Goal: Transaction & Acquisition: Download file/media

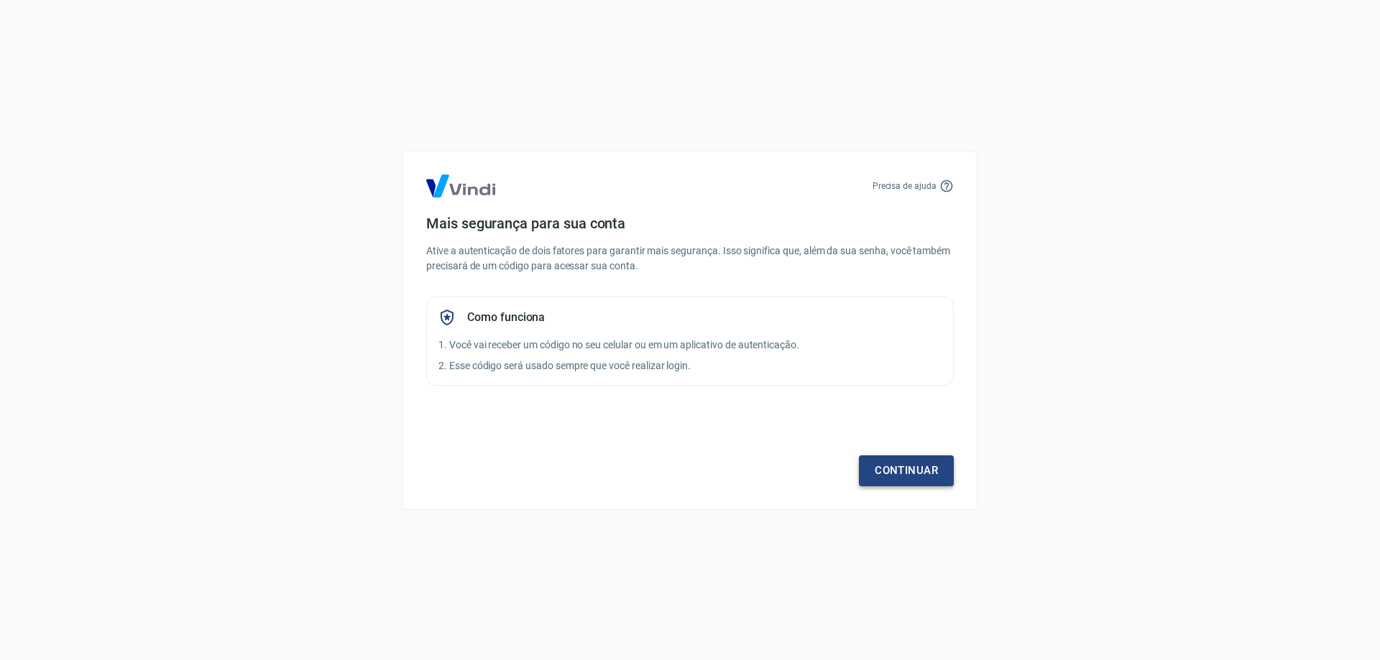
click at [908, 482] on link "Continuar" at bounding box center [906, 471] width 95 height 30
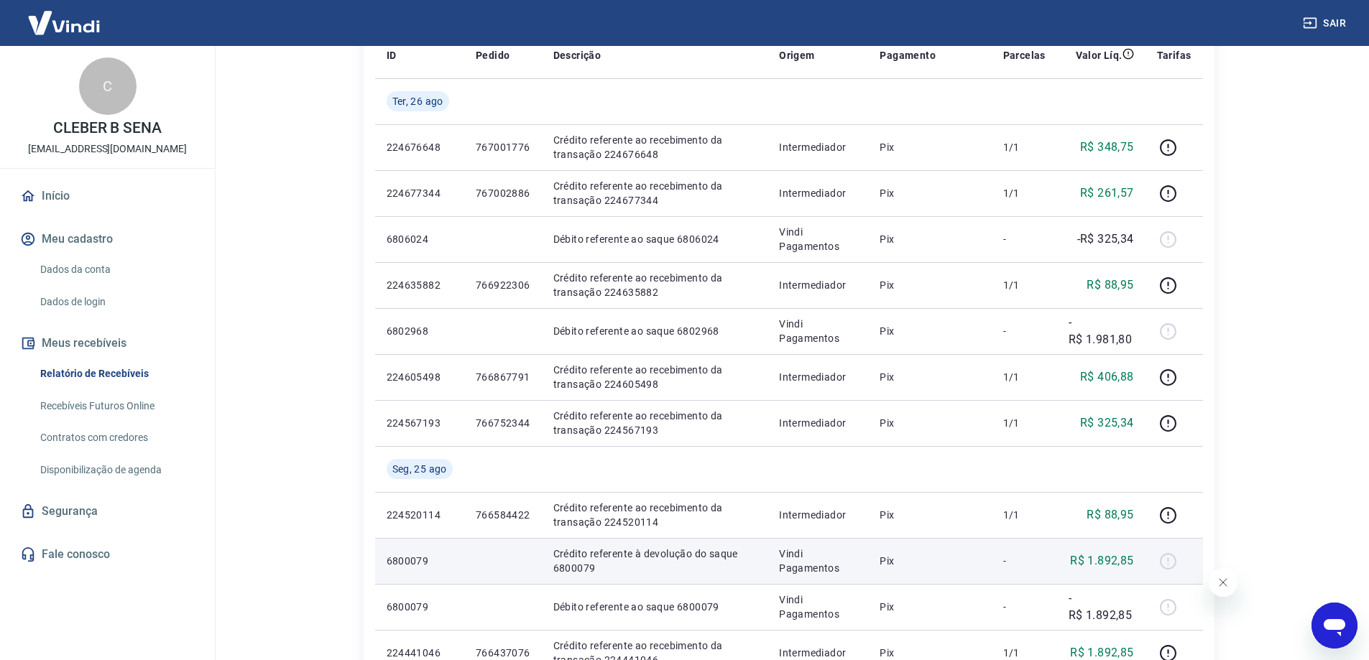
scroll to position [287, 0]
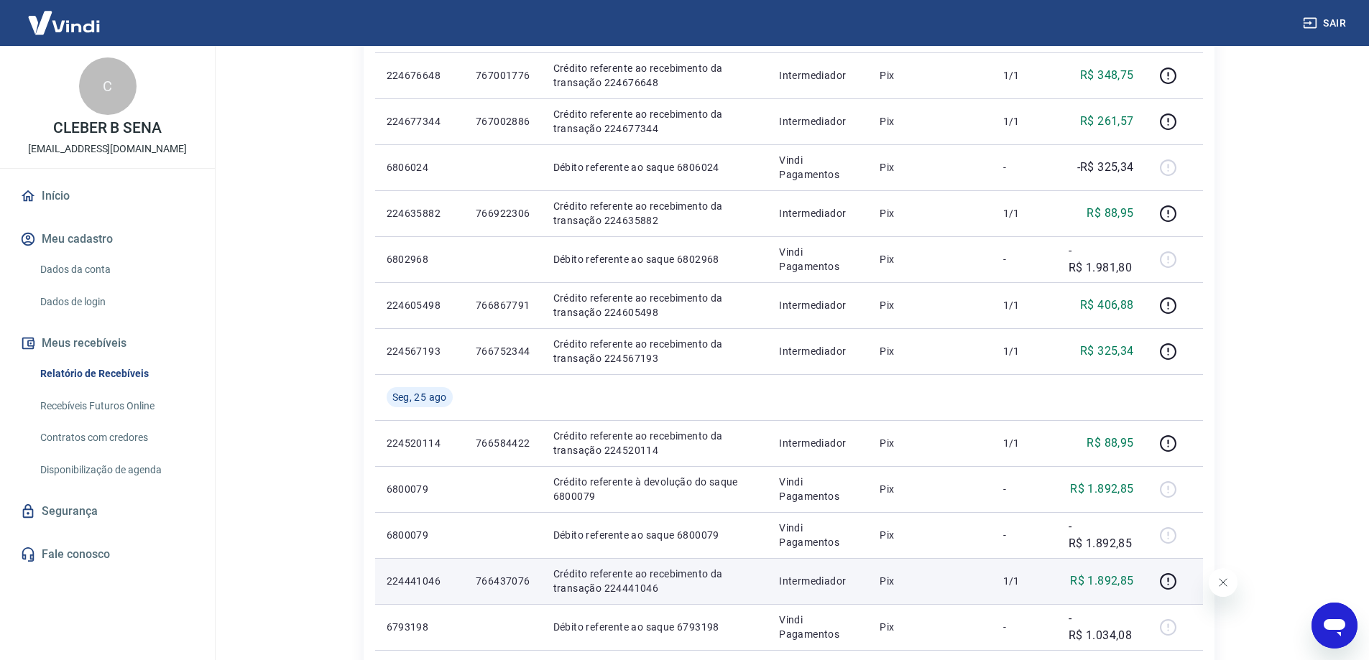
click at [494, 578] on p "766437076" at bounding box center [503, 581] width 55 height 14
copy p "766437076"
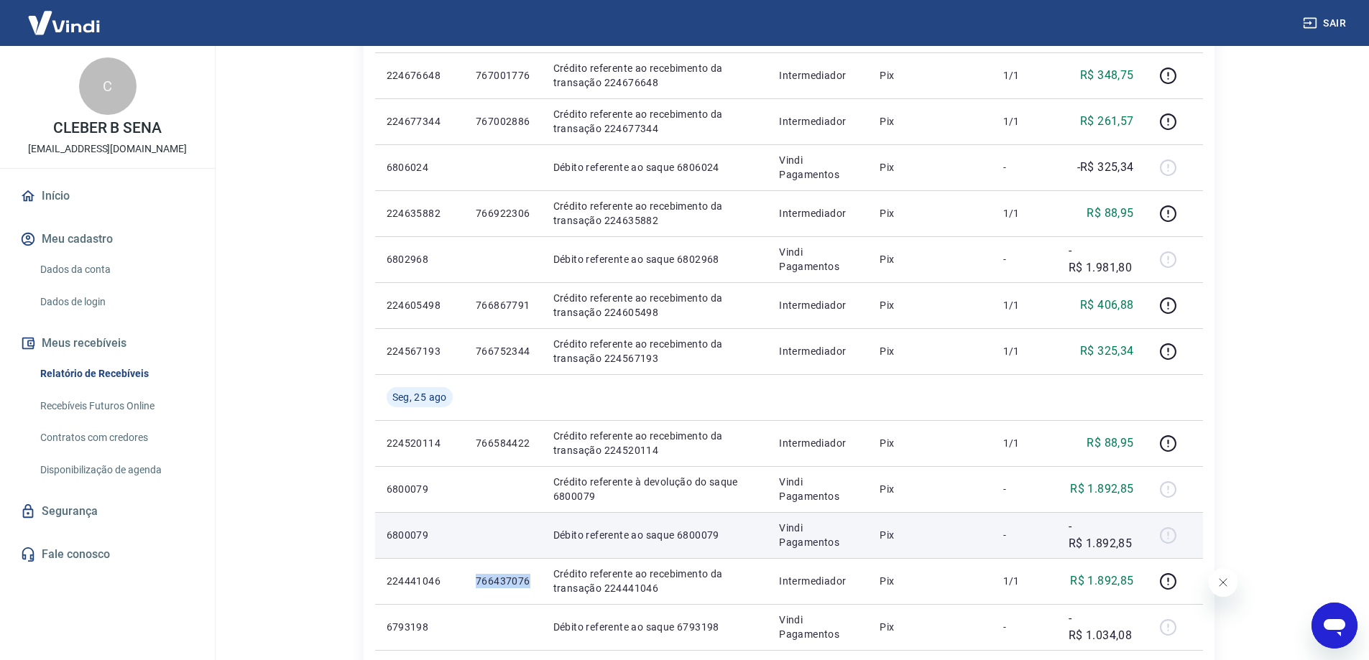
scroll to position [431, 0]
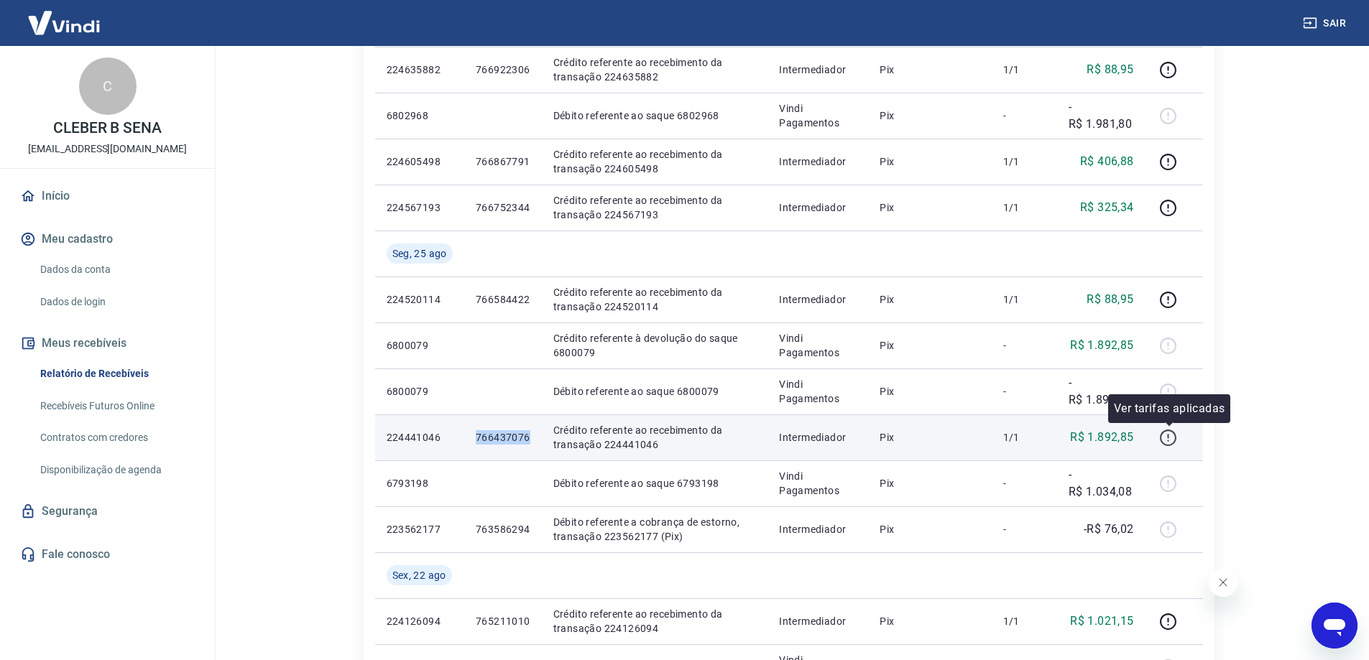
click at [1166, 439] on icon "button" at bounding box center [1168, 438] width 18 height 18
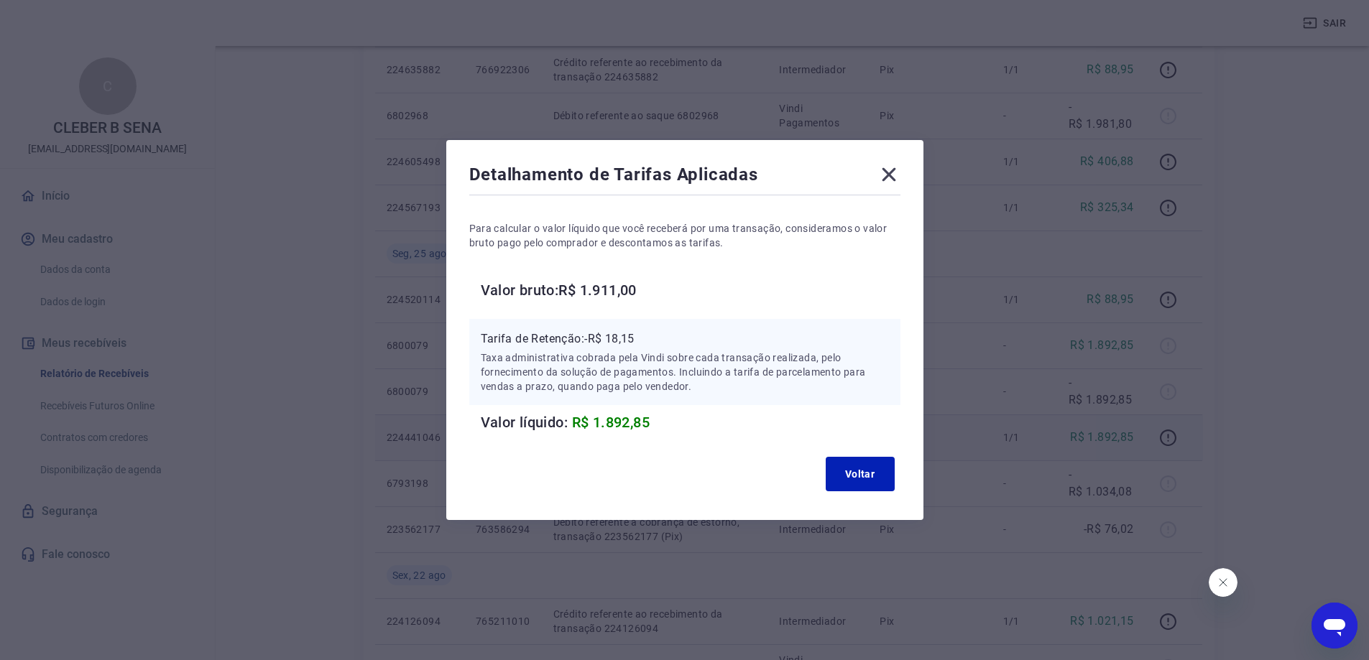
click at [895, 176] on icon at bounding box center [889, 175] width 14 height 14
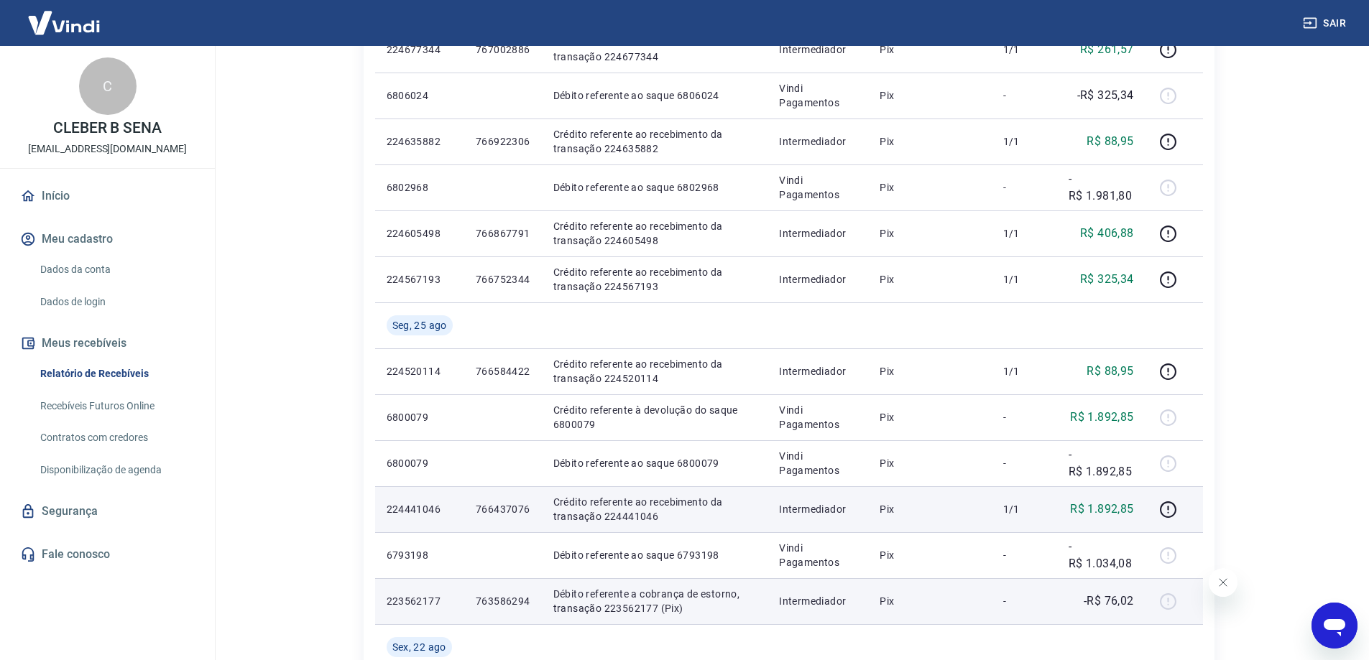
scroll to position [287, 0]
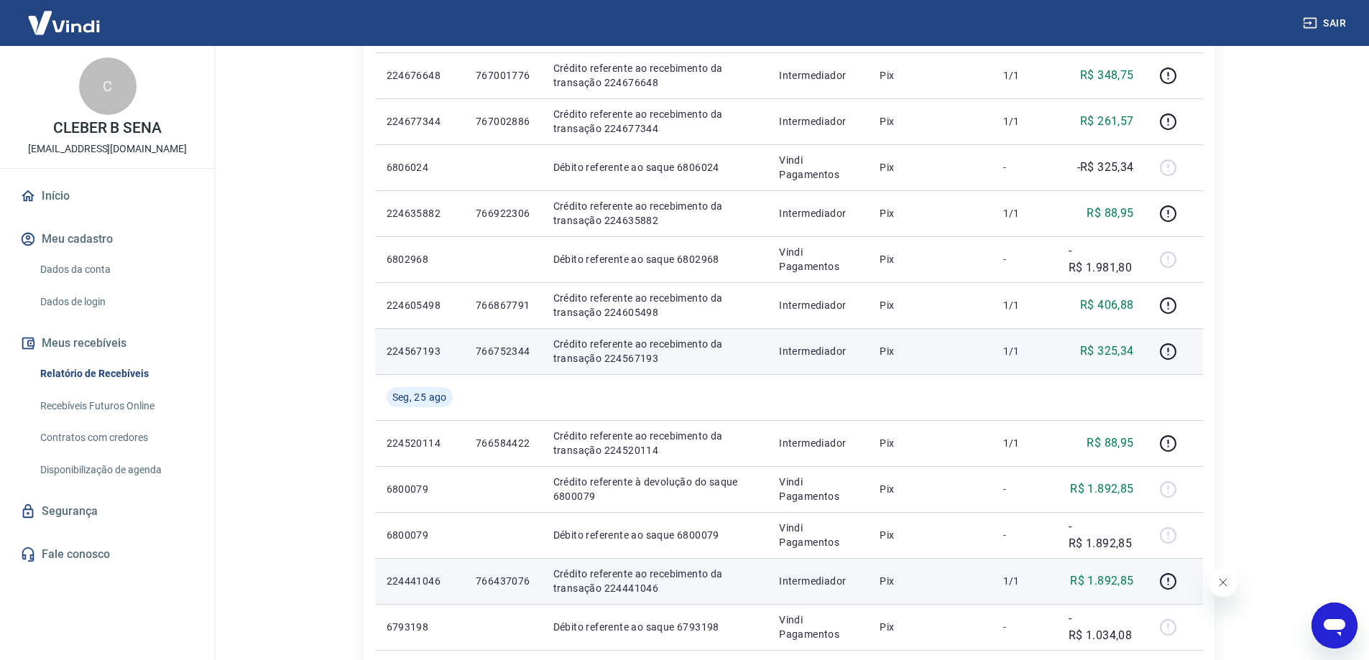
click at [1122, 337] on td "R$ 325,34" at bounding box center [1101, 351] width 88 height 46
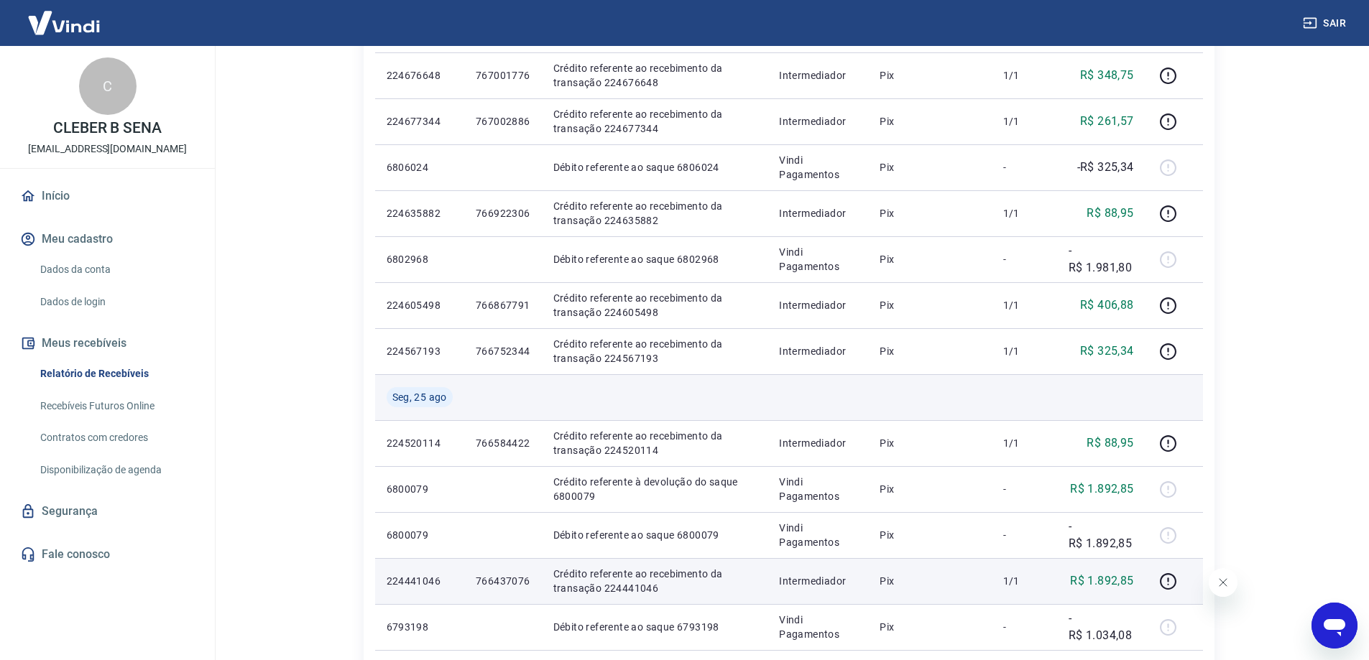
scroll to position [359, 0]
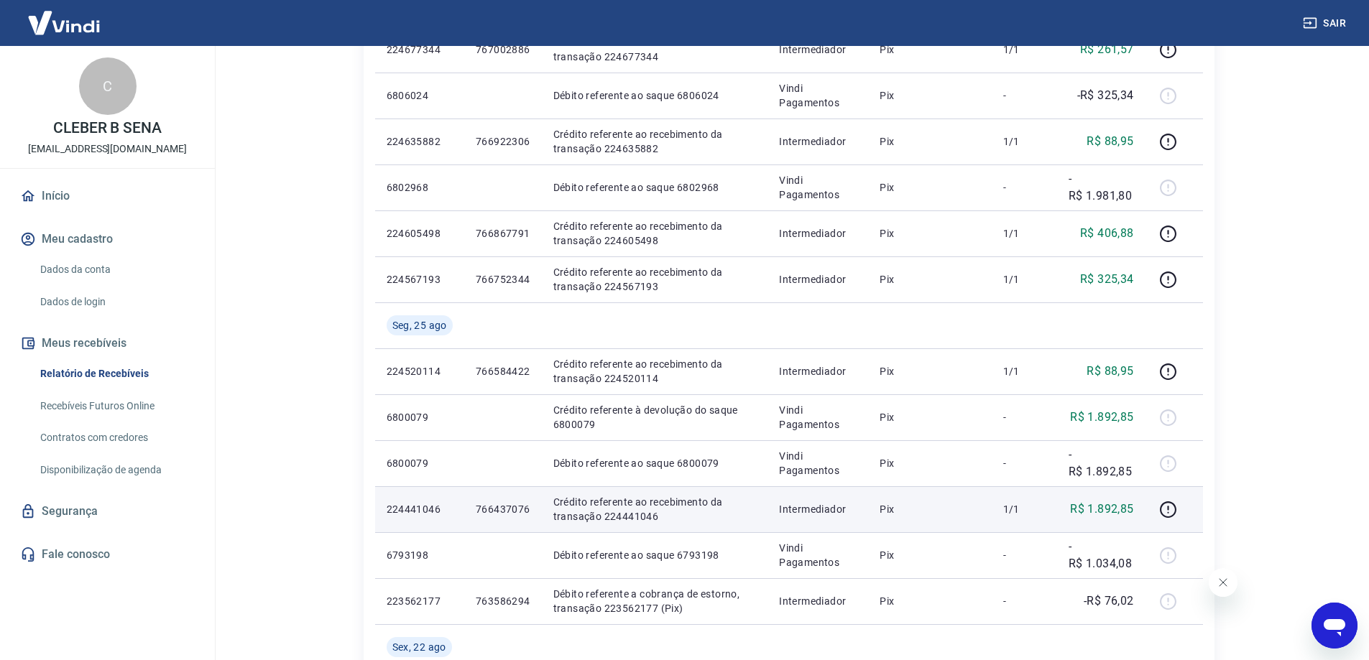
click at [1323, 609] on div "Abrir janela de mensagens" at bounding box center [1334, 625] width 43 height 43
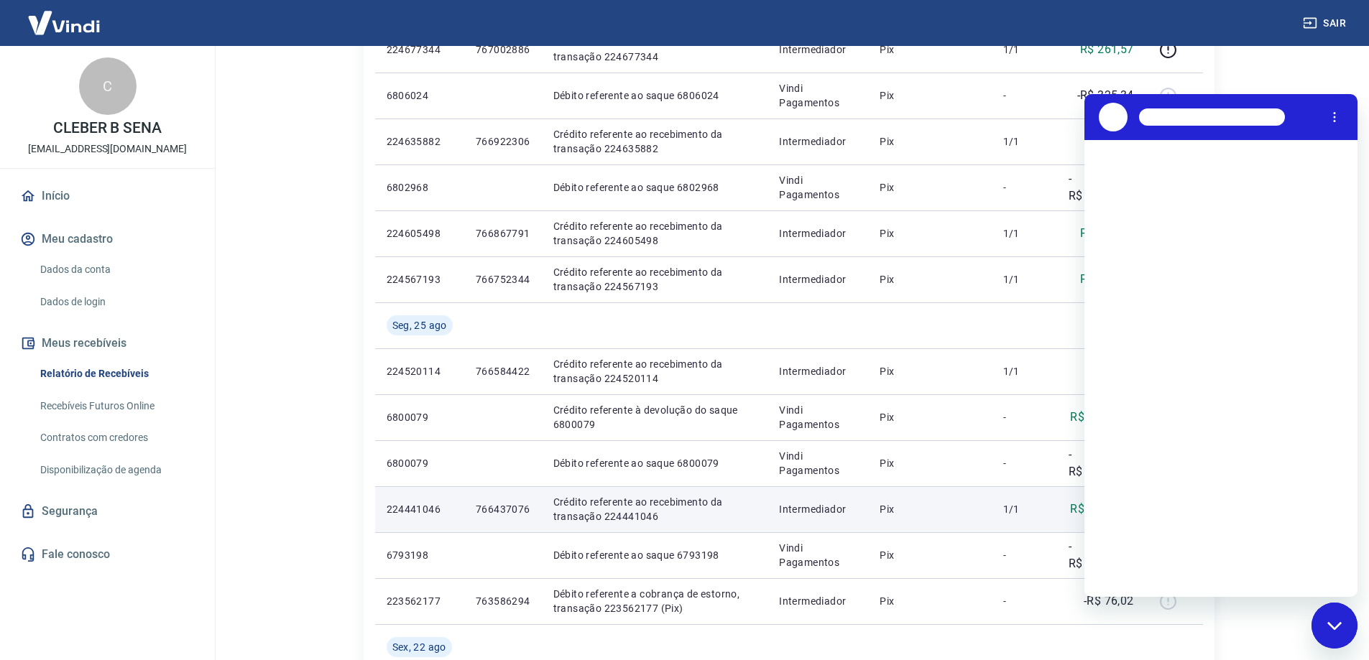
scroll to position [0, 0]
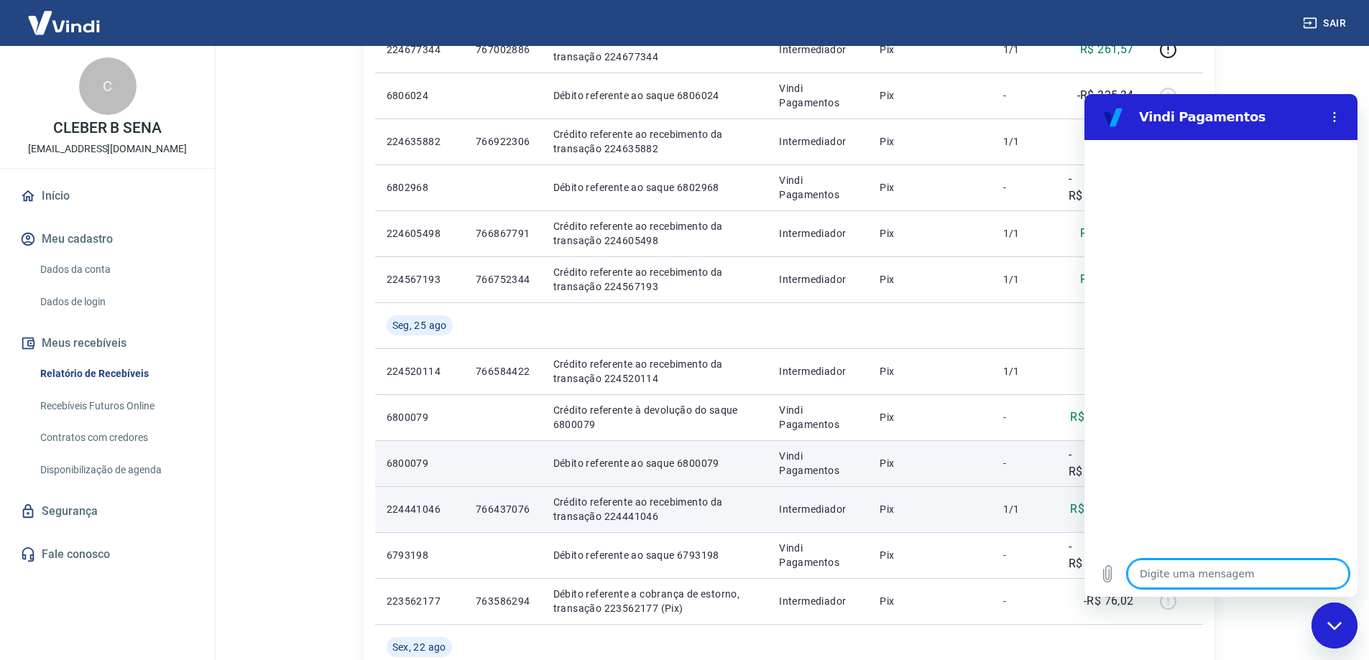
click at [780, 483] on td "Vindi Pagamentos" at bounding box center [817, 463] width 101 height 46
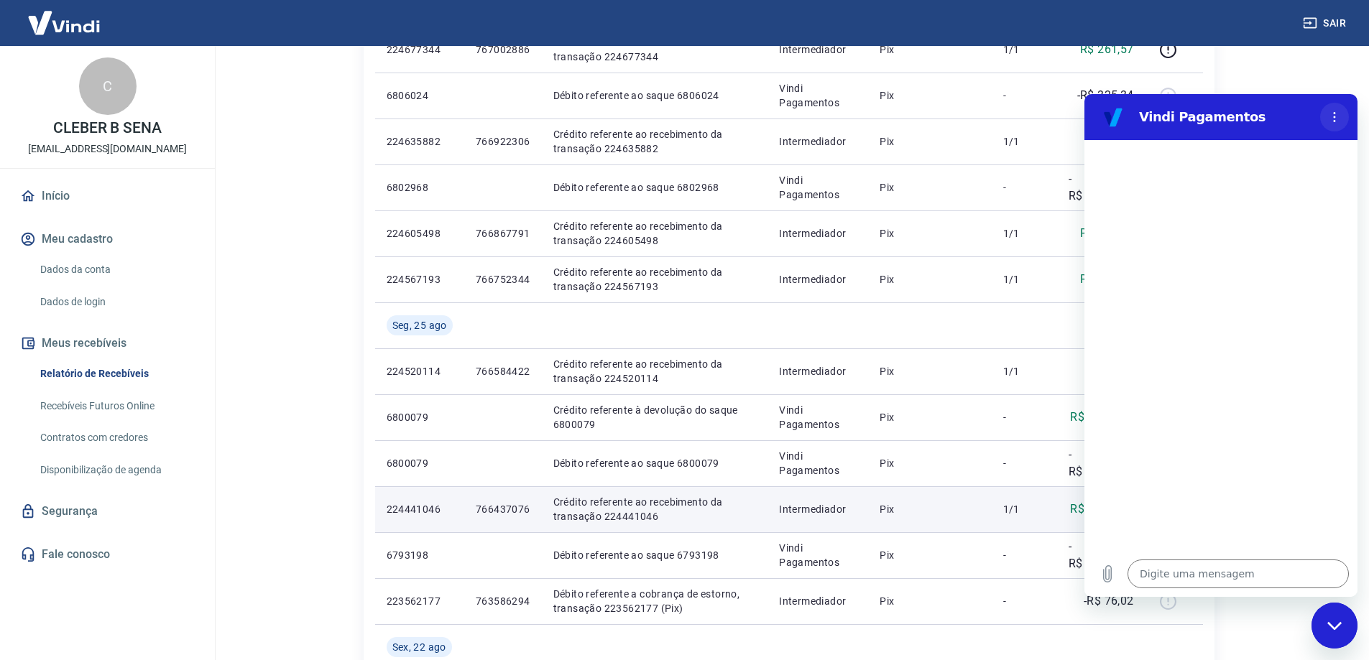
click at [1339, 121] on icon "Menu de opções" at bounding box center [1334, 116] width 11 height 11
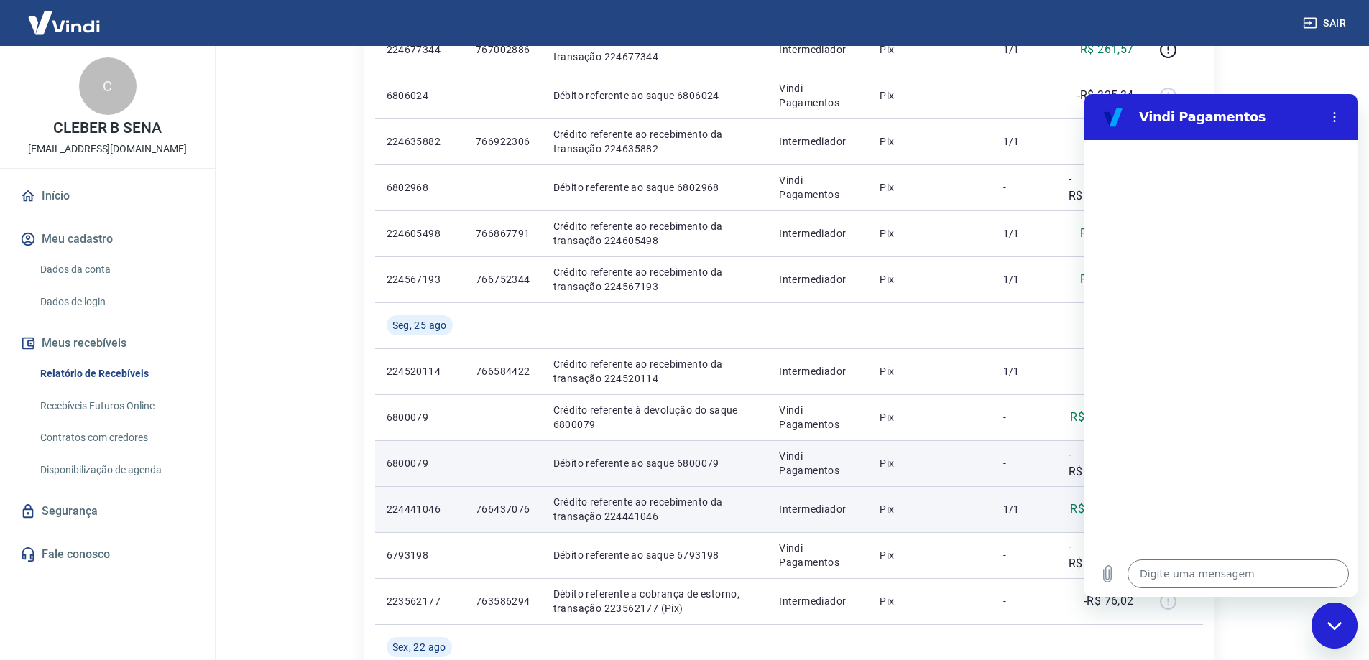
click at [716, 448] on td "Débito referente ao saque 6800079" at bounding box center [655, 463] width 226 height 46
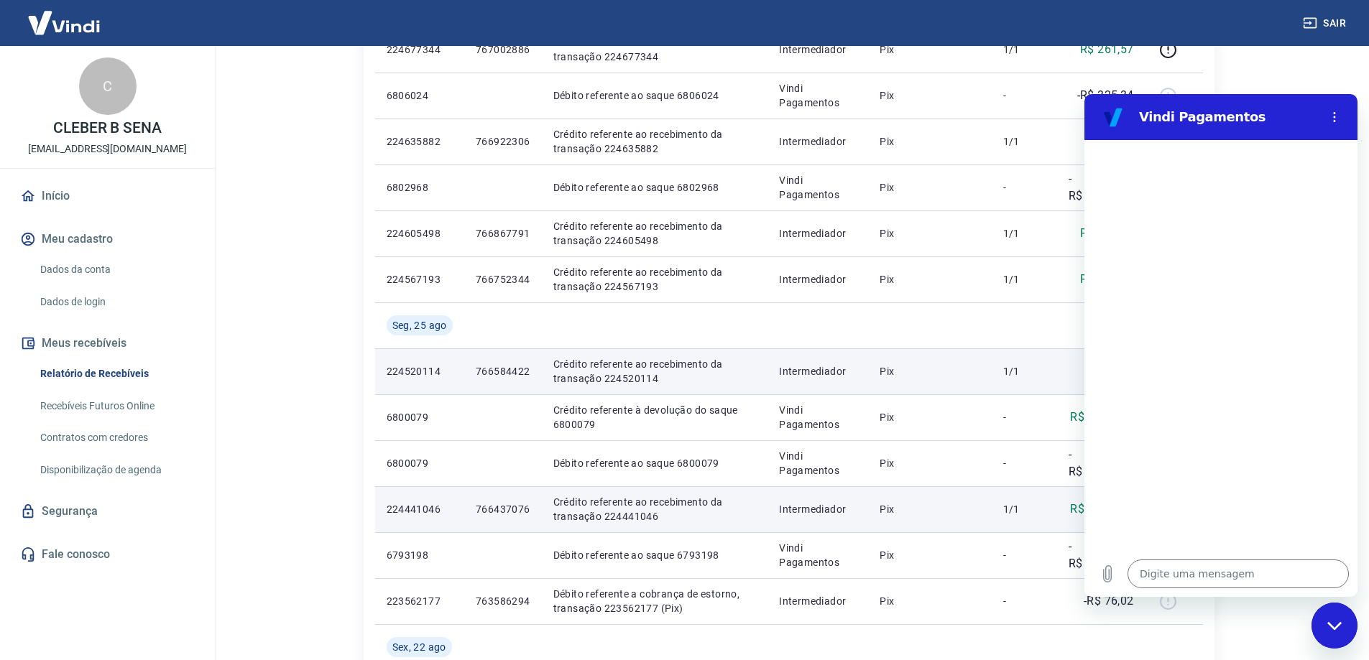
click at [857, 369] on p "Intermediador" at bounding box center [818, 371] width 78 height 14
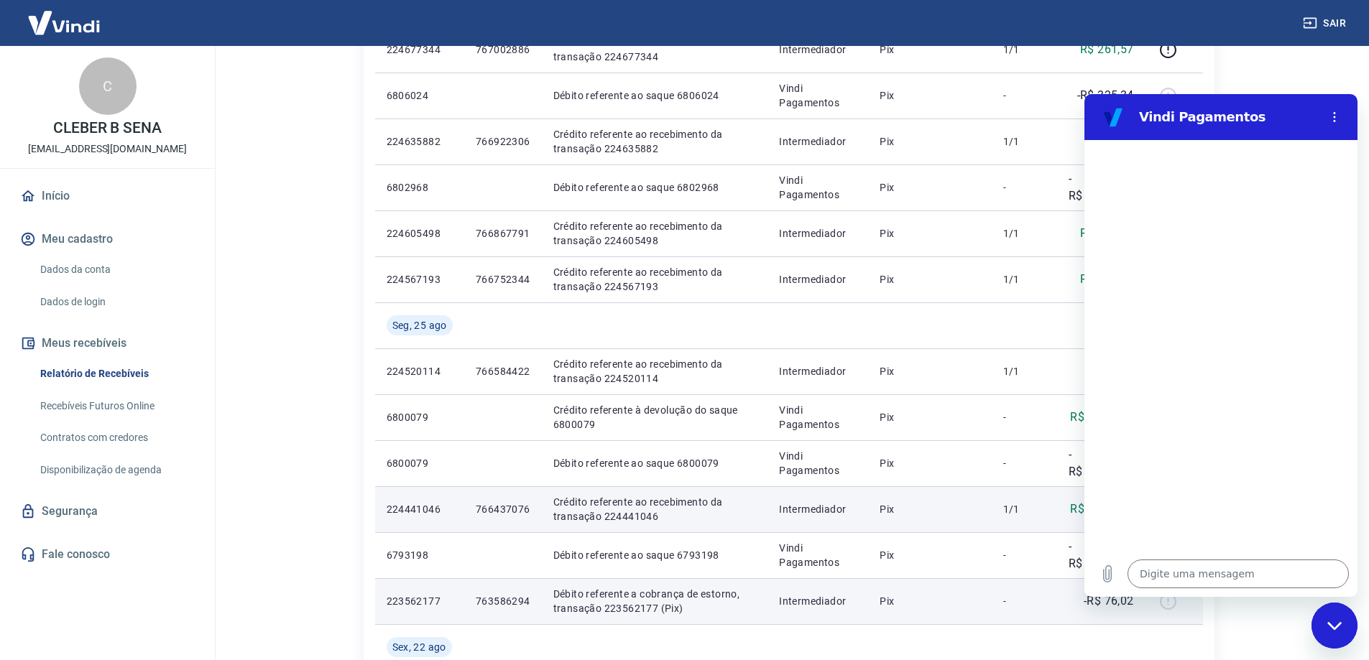
click at [875, 611] on td "Pix" at bounding box center [929, 601] width 123 height 46
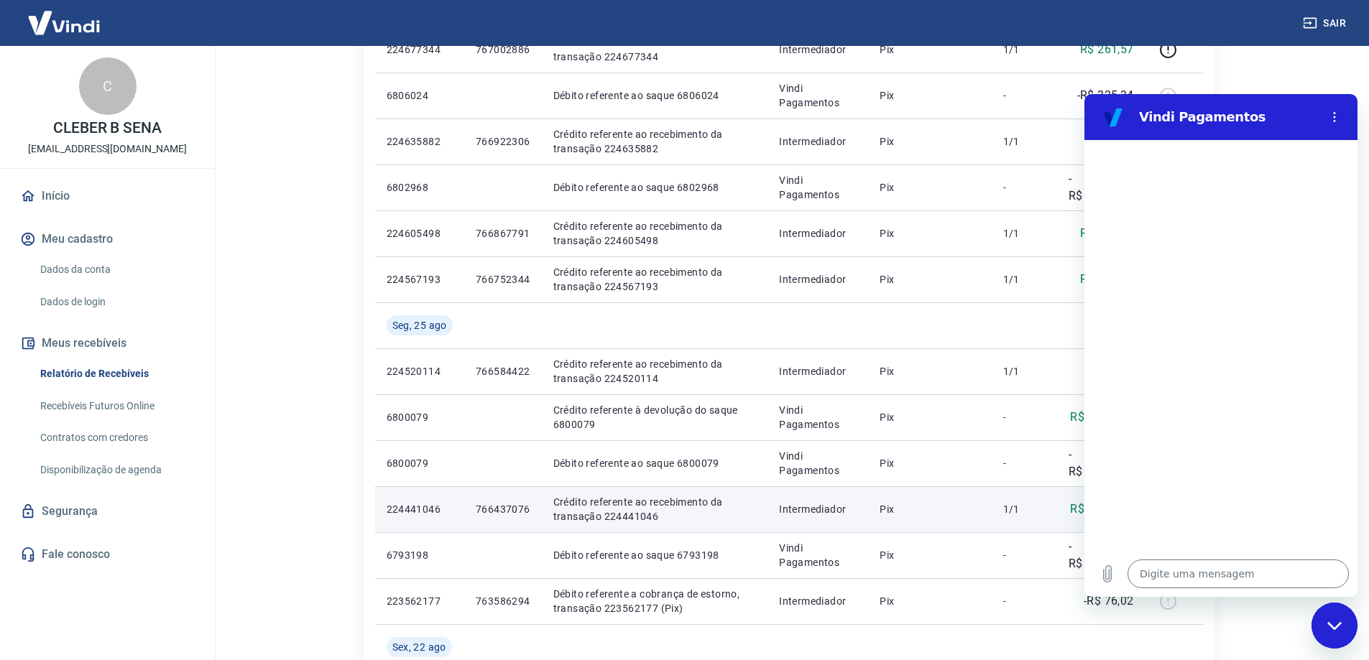
click at [1328, 634] on div "Fechar janela de mensagens" at bounding box center [1334, 625] width 43 height 43
type textarea "x"
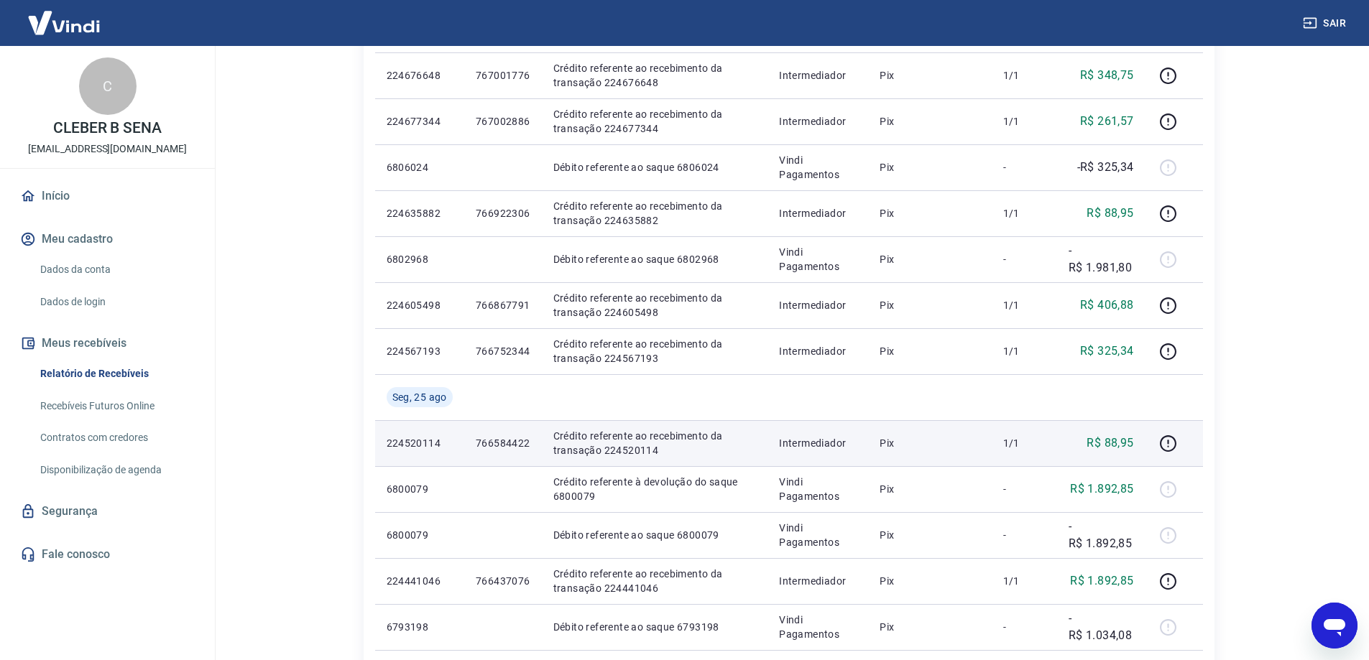
scroll to position [72, 0]
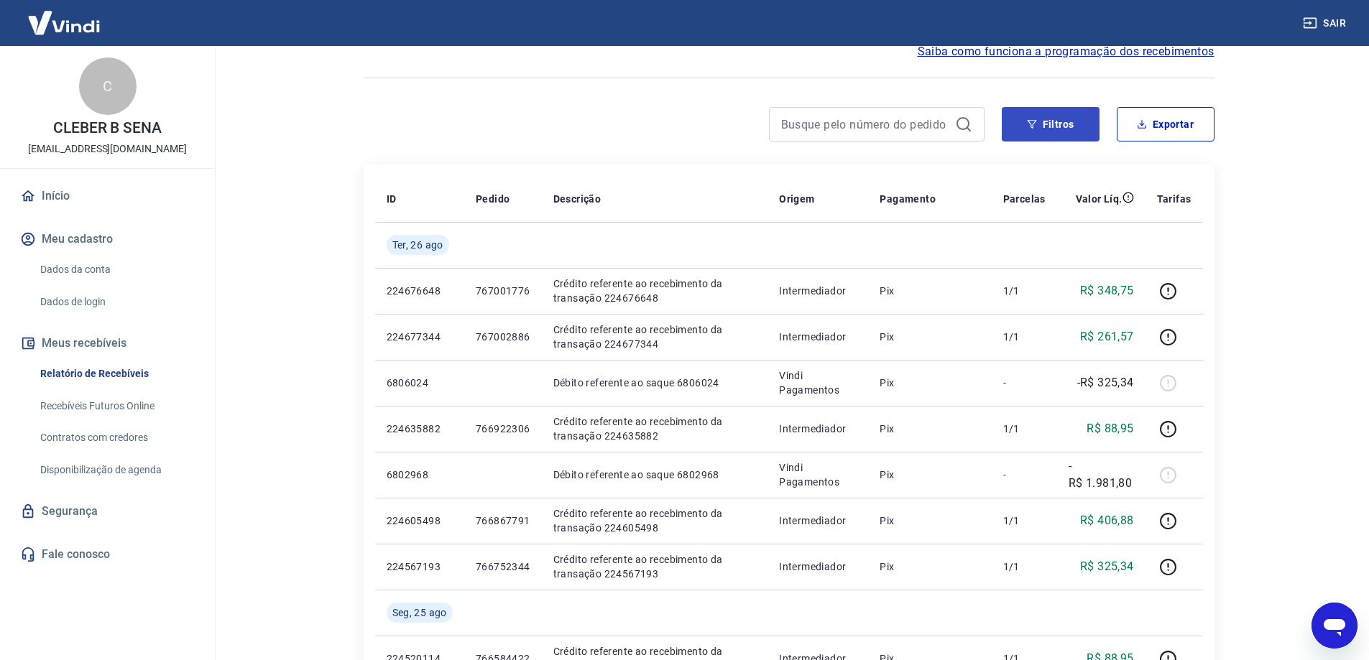
click at [1056, 133] on button "Filtros" at bounding box center [1051, 124] width 98 height 34
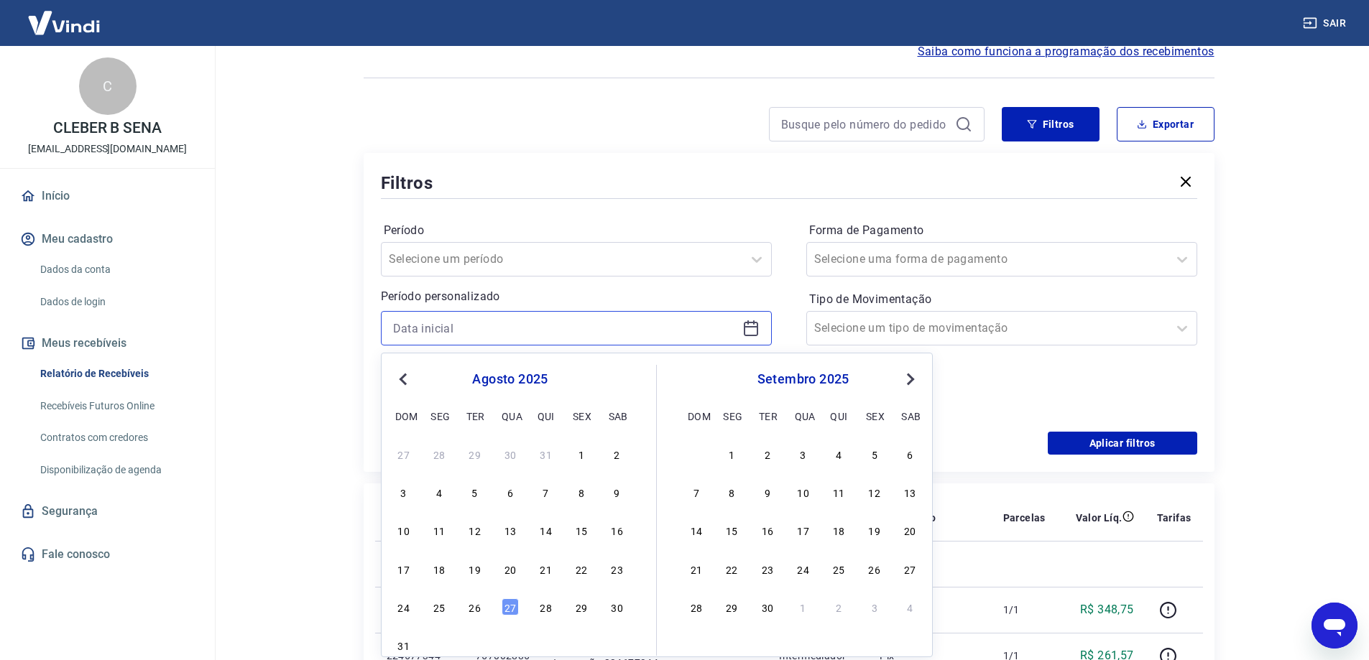
click at [582, 336] on input at bounding box center [564, 329] width 343 height 22
click at [449, 612] on div "24 25 26 27 28 29 30" at bounding box center [510, 606] width 234 height 21
click at [443, 608] on div "25" at bounding box center [438, 607] width 17 height 17
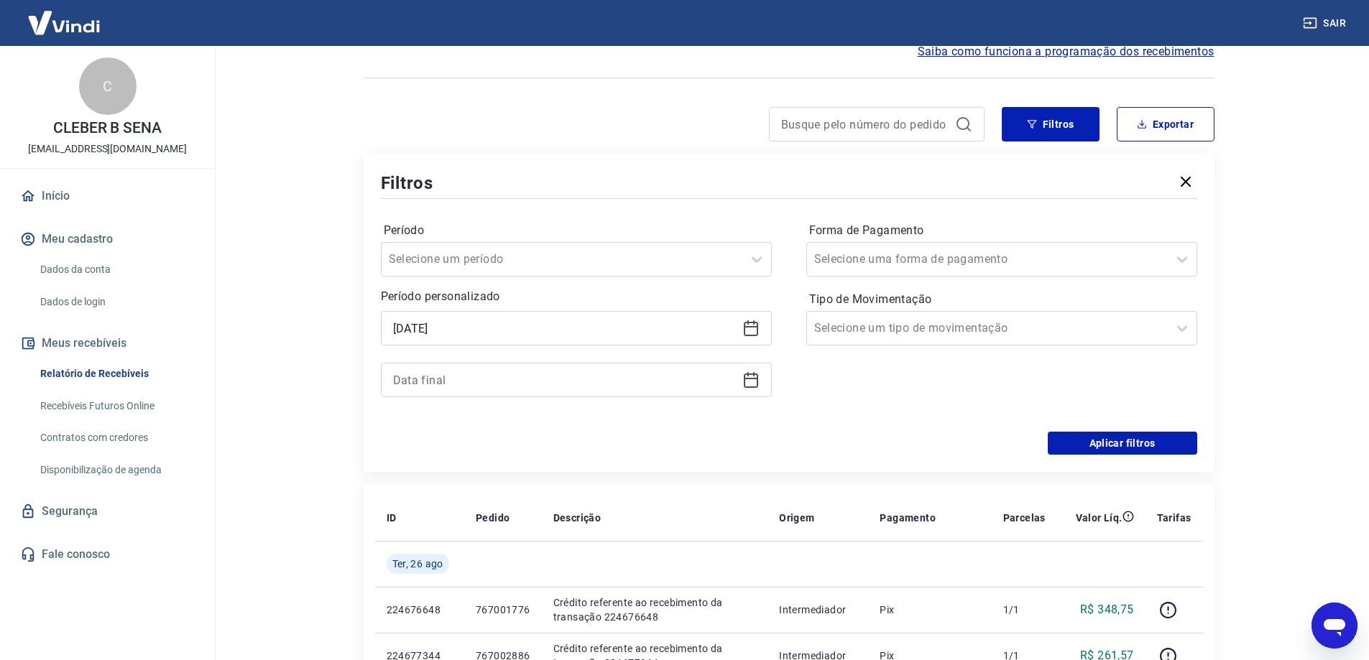
type input "25/08/2025"
click at [477, 384] on input at bounding box center [564, 380] width 343 height 22
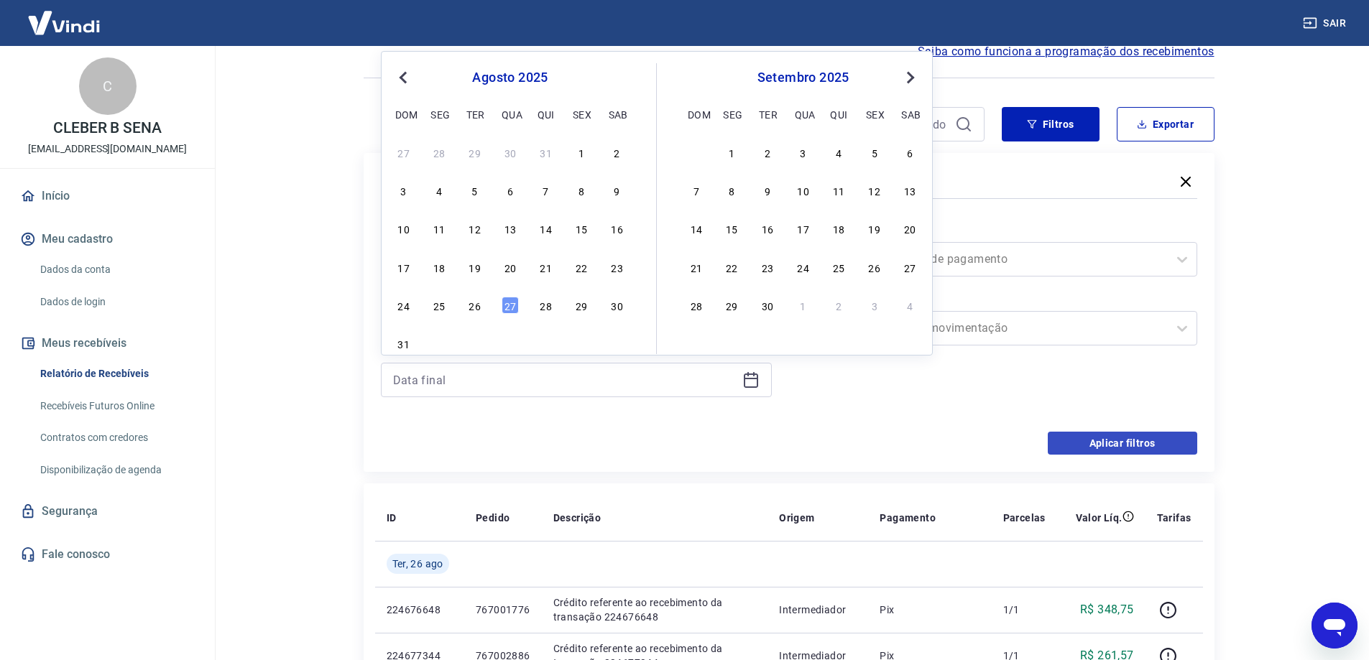
drag, startPoint x: 476, startPoint y: 303, endPoint x: 1099, endPoint y: 438, distance: 636.8
click at [476, 302] on div "26" at bounding box center [474, 305] width 17 height 17
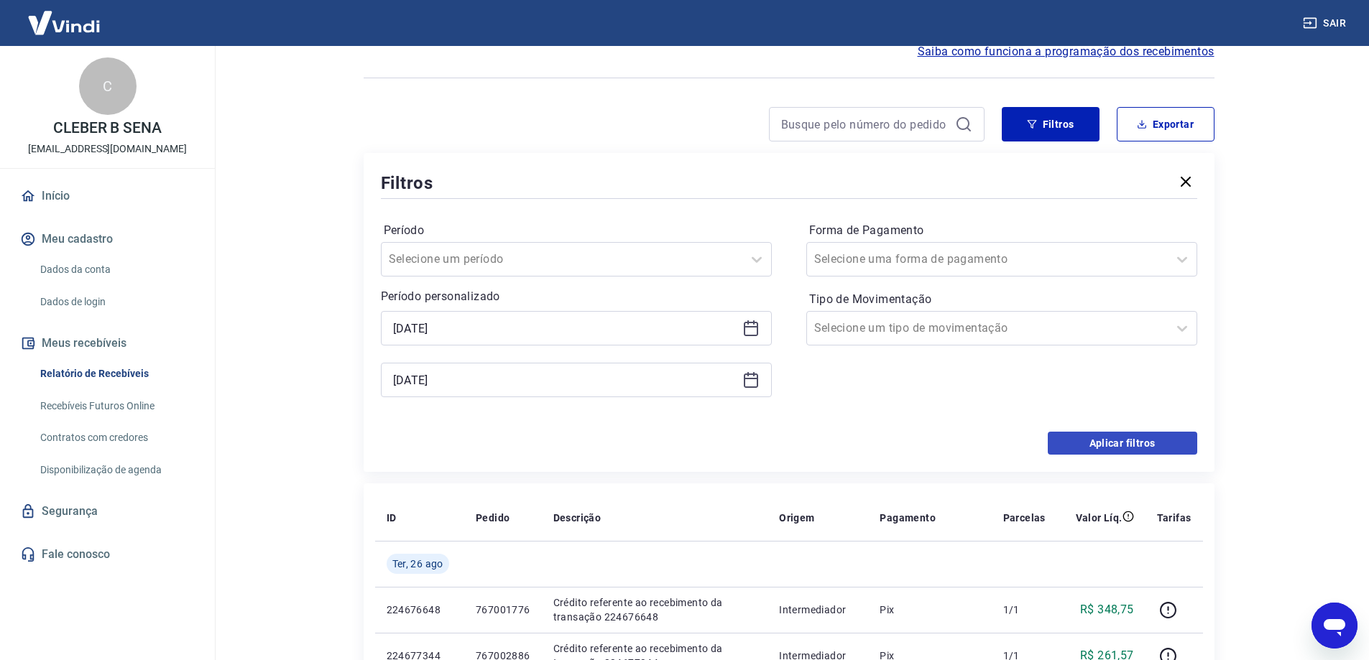
type input "26/08/2025"
click at [1099, 438] on button "Aplicar filtros" at bounding box center [1122, 443] width 149 height 23
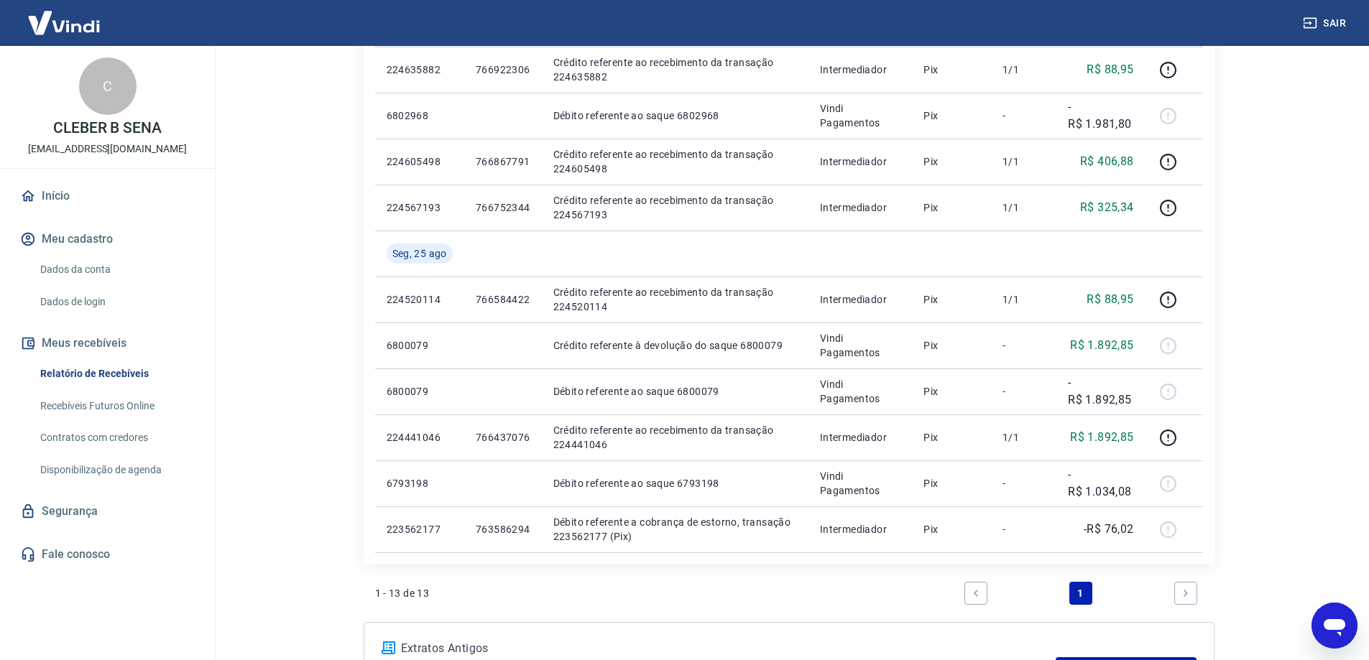
scroll to position [144, 0]
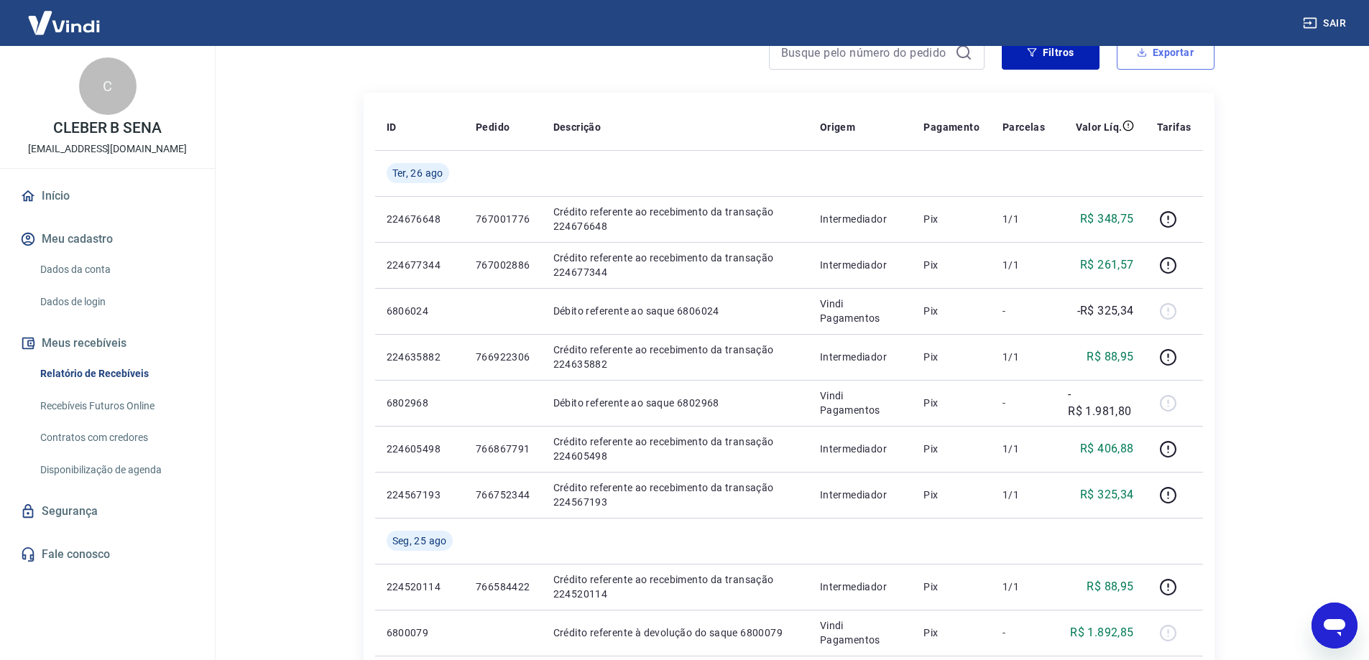
click at [1150, 60] on button "Exportar" at bounding box center [1166, 52] width 98 height 34
type input "25/08/2025"
type input "26/08/2025"
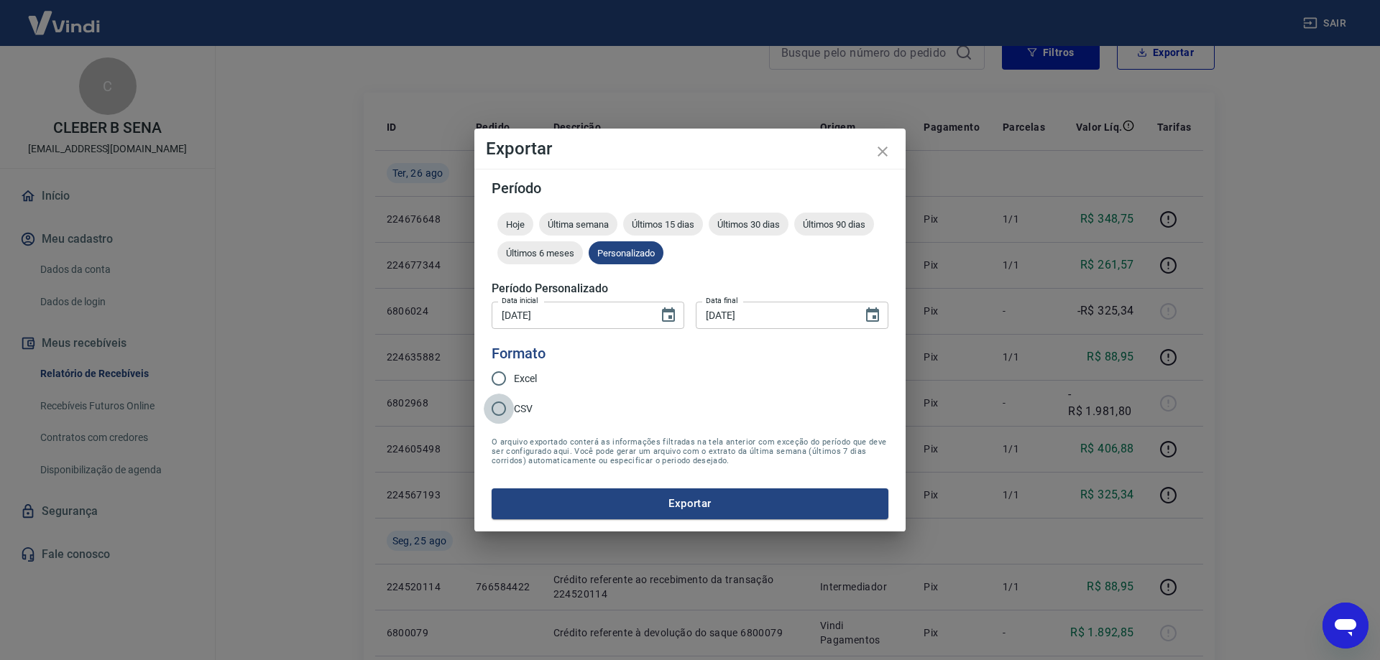
click at [498, 408] on input "CSV" at bounding box center [499, 409] width 30 height 30
radio input "true"
click at [654, 501] on button "Exportar" at bounding box center [690, 504] width 397 height 30
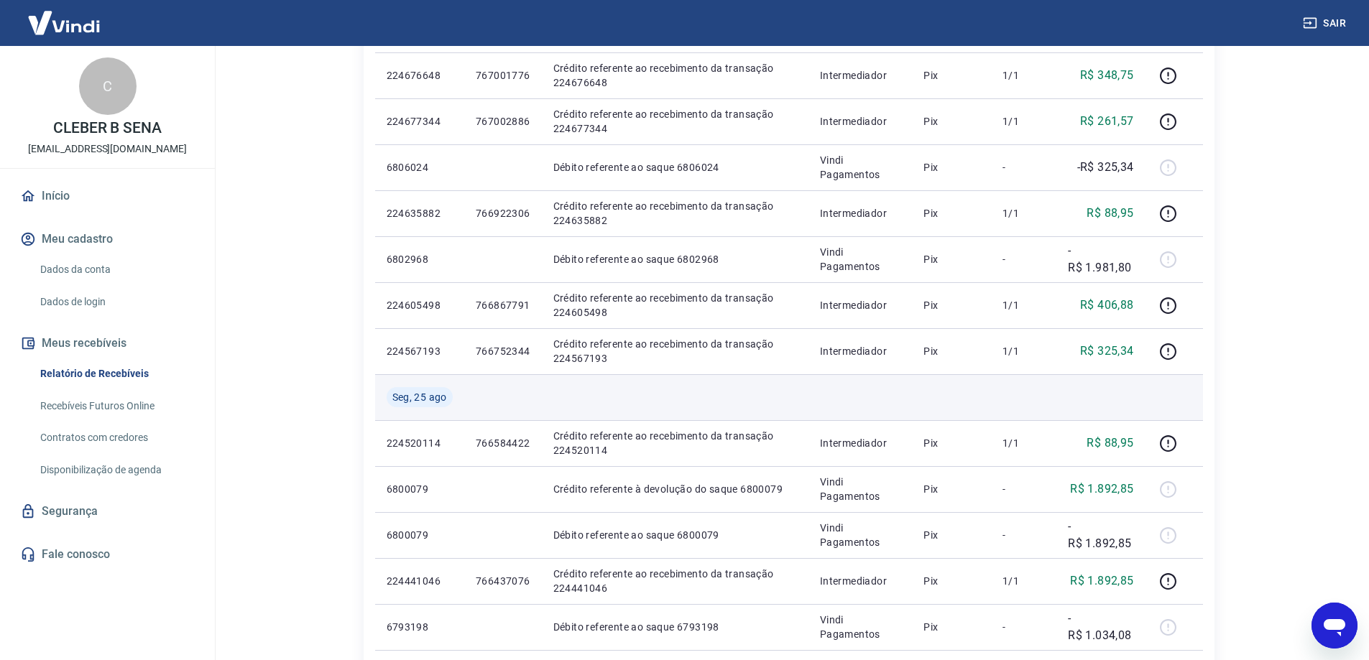
scroll to position [359, 0]
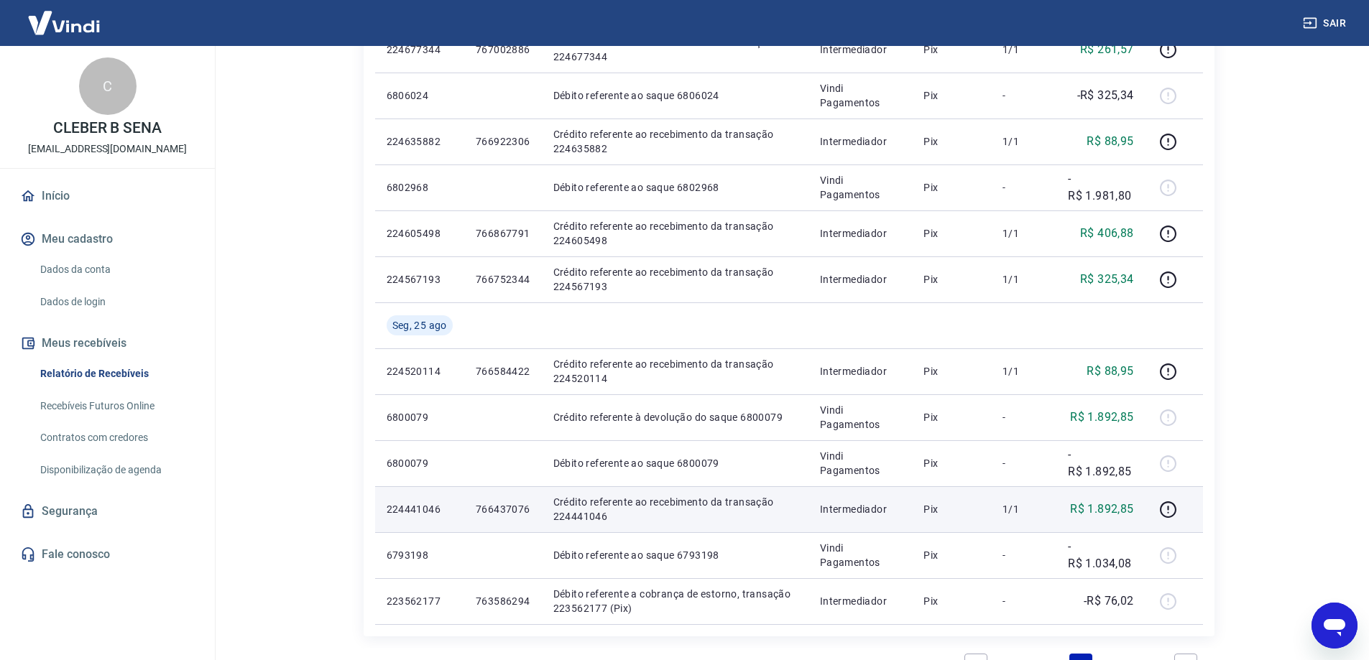
click at [515, 508] on p "766437076" at bounding box center [503, 509] width 55 height 14
